Goal: Find contact information: Find contact information

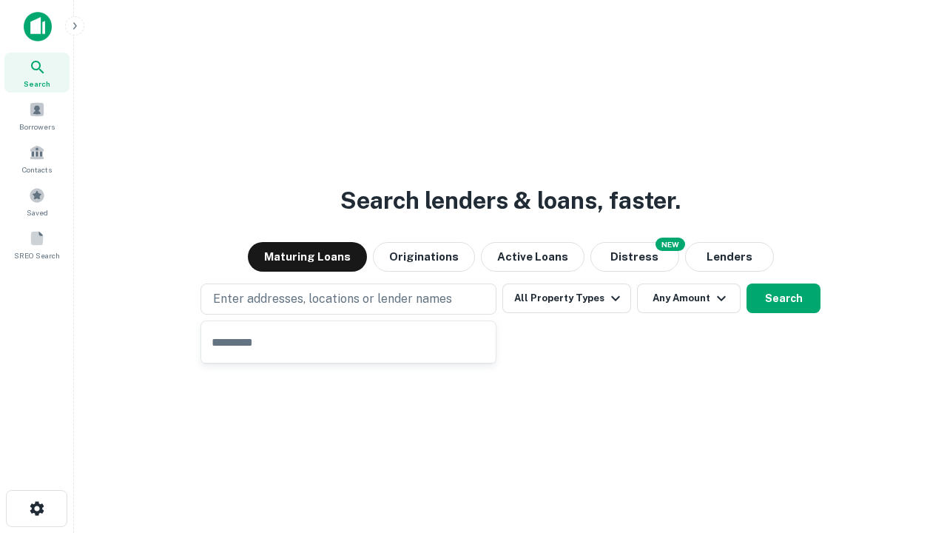
type input "**********"
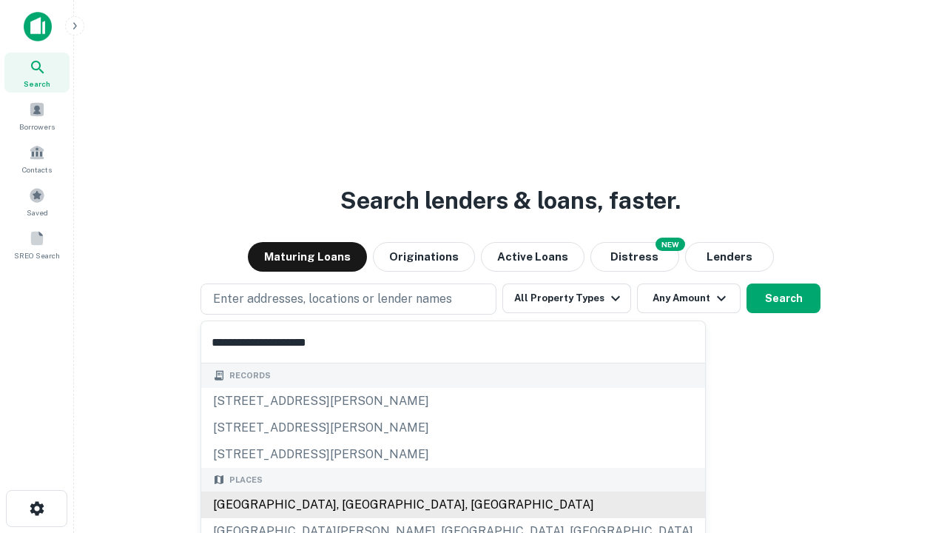
click at [354, 505] on div "Santa Monica, CA, USA" at bounding box center [453, 504] width 504 height 27
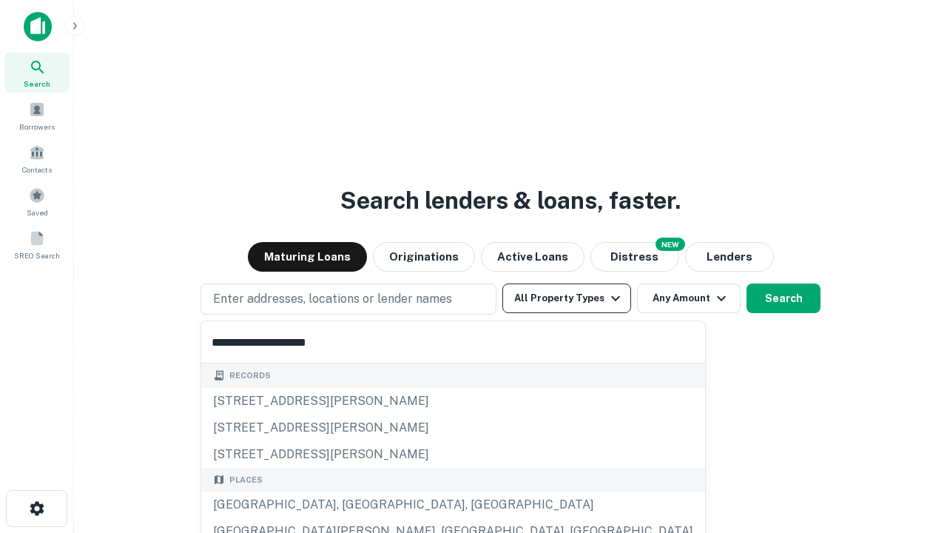
click at [567, 298] on button "All Property Types" at bounding box center [566, 298] width 129 height 30
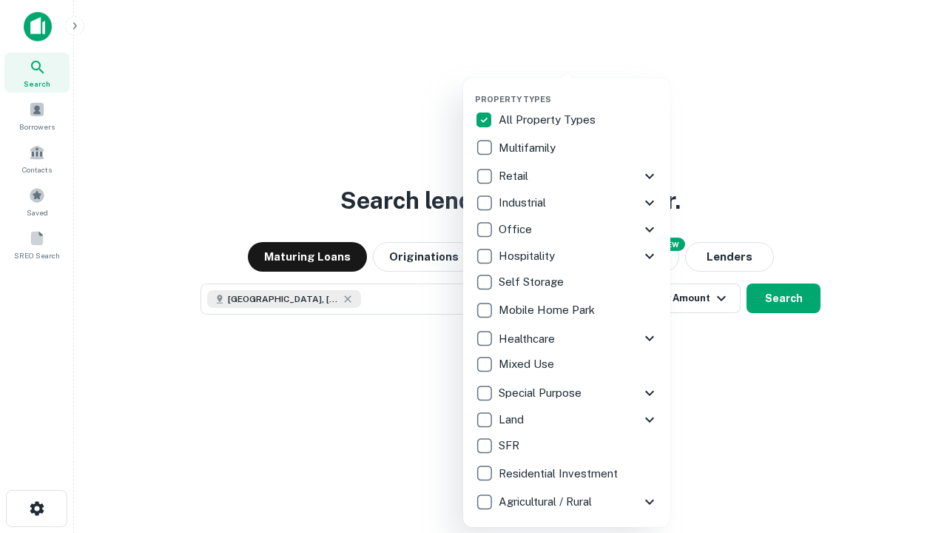
click at [579, 90] on button "button" at bounding box center [578, 90] width 207 height 1
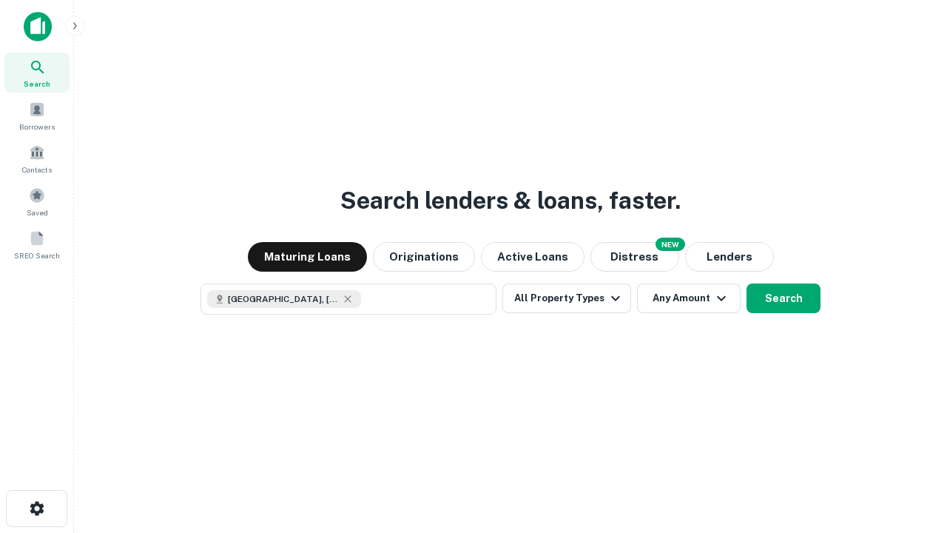
scroll to position [24, 0]
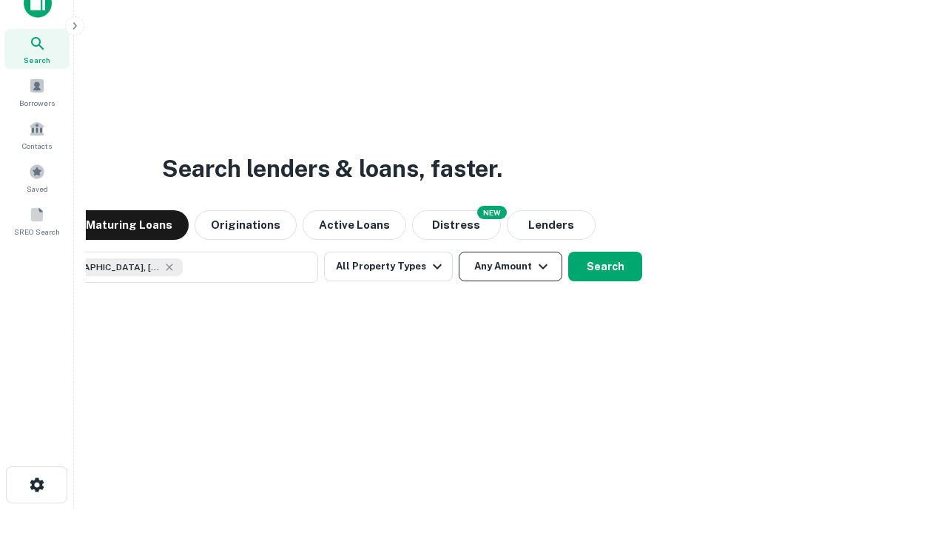
click at [459, 252] on button "Any Amount" at bounding box center [511, 267] width 104 height 30
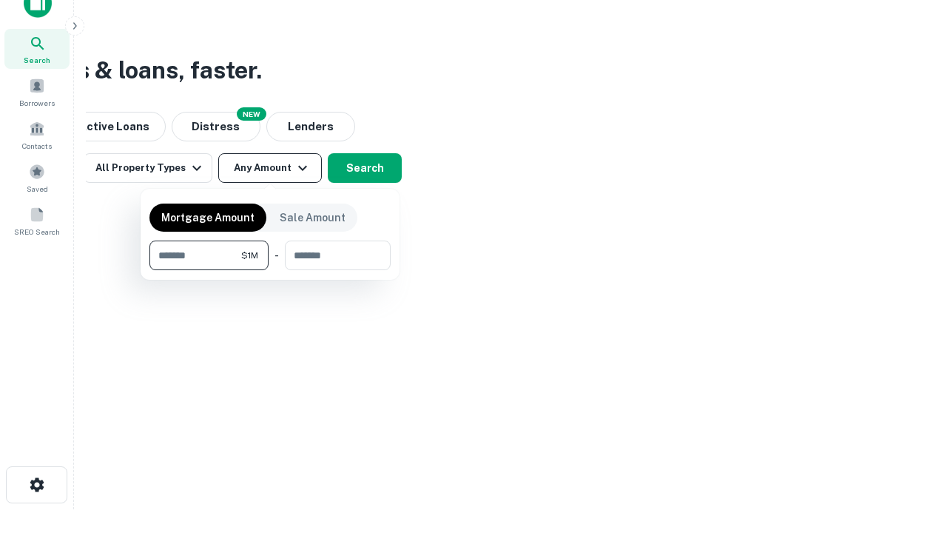
type input "*******"
click at [270, 270] on button "button" at bounding box center [269, 270] width 241 height 1
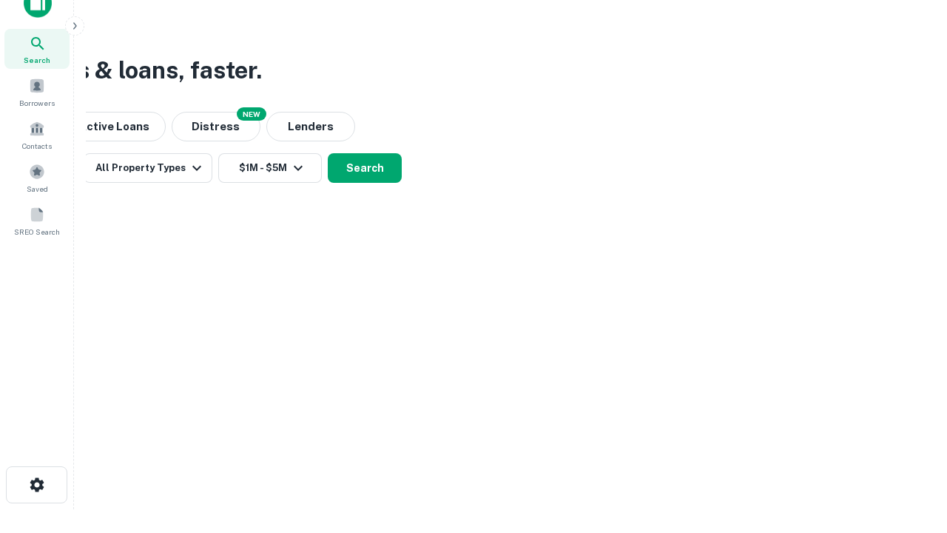
scroll to position [8, 273]
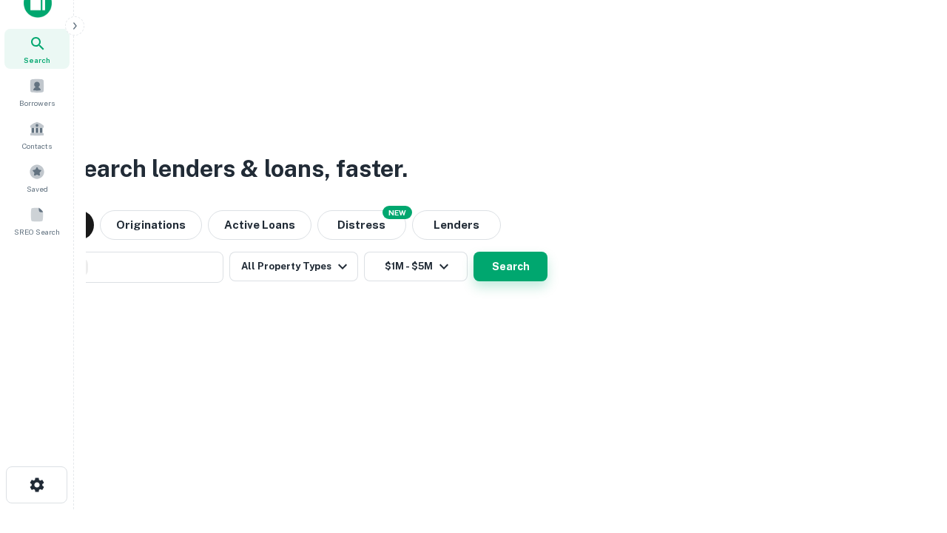
click at [474, 252] on button "Search" at bounding box center [511, 267] width 74 height 30
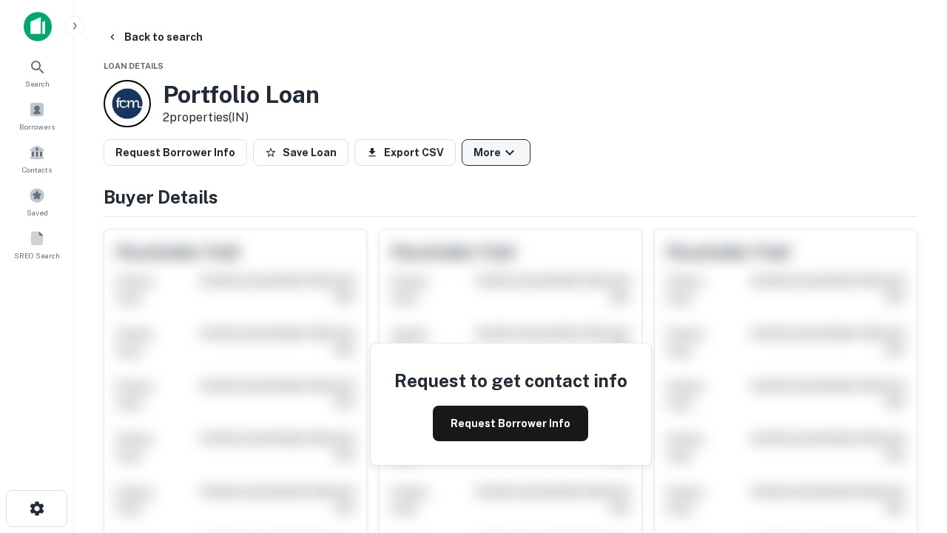
click at [496, 152] on button "More" at bounding box center [496, 152] width 69 height 27
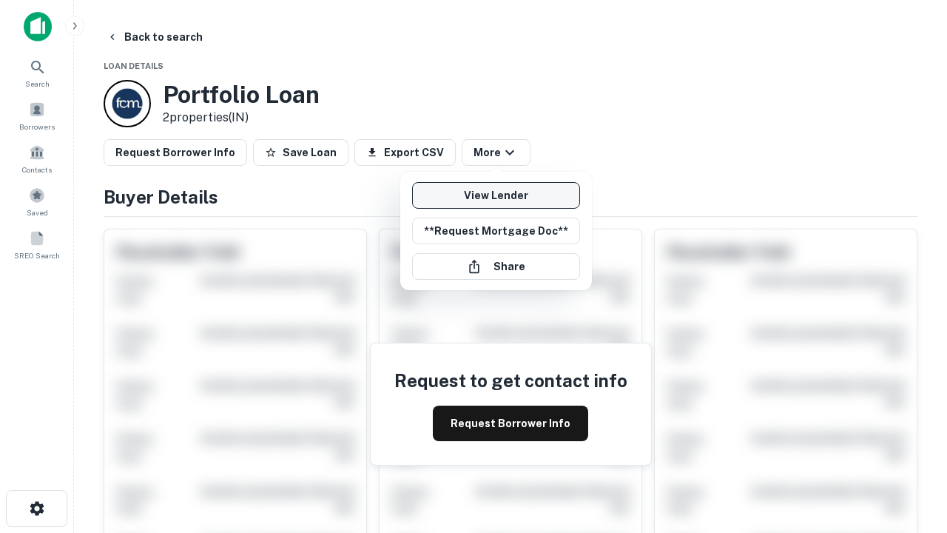
click at [496, 195] on link "View Lender" at bounding box center [496, 195] width 168 height 27
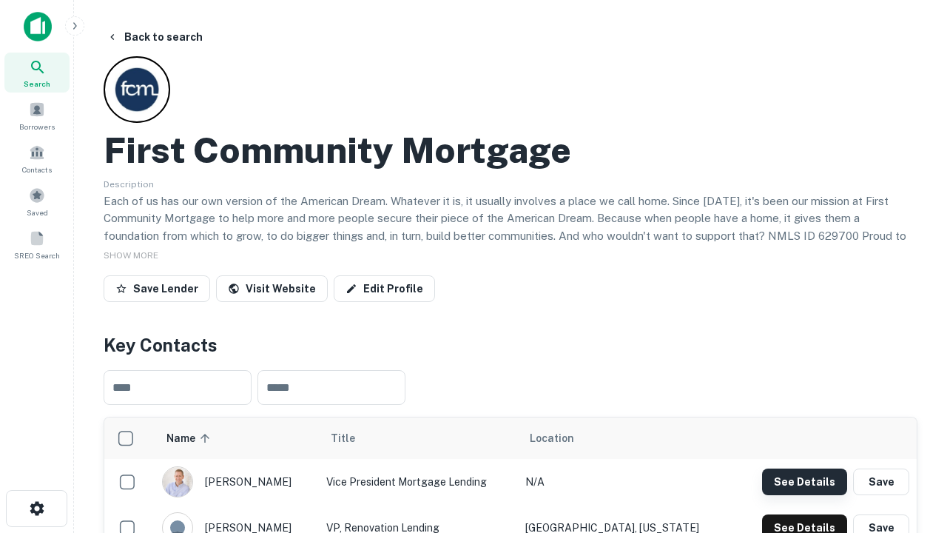
click at [804, 481] on button "See Details" at bounding box center [804, 481] width 85 height 27
click at [36, 508] on icon "button" at bounding box center [37, 508] width 18 height 18
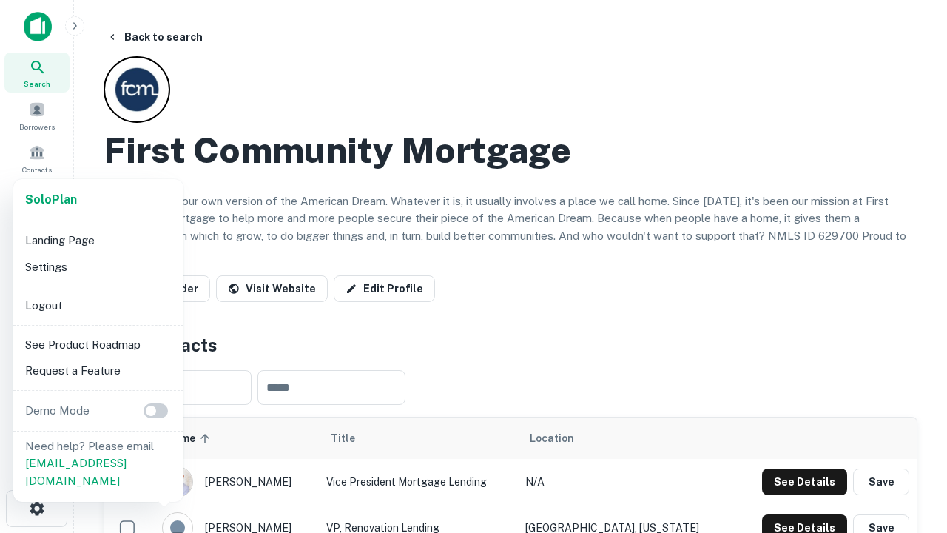
click at [98, 305] on li "Logout" at bounding box center [98, 305] width 158 height 27
